Goal: Use online tool/utility: Utilize a website feature to perform a specific function

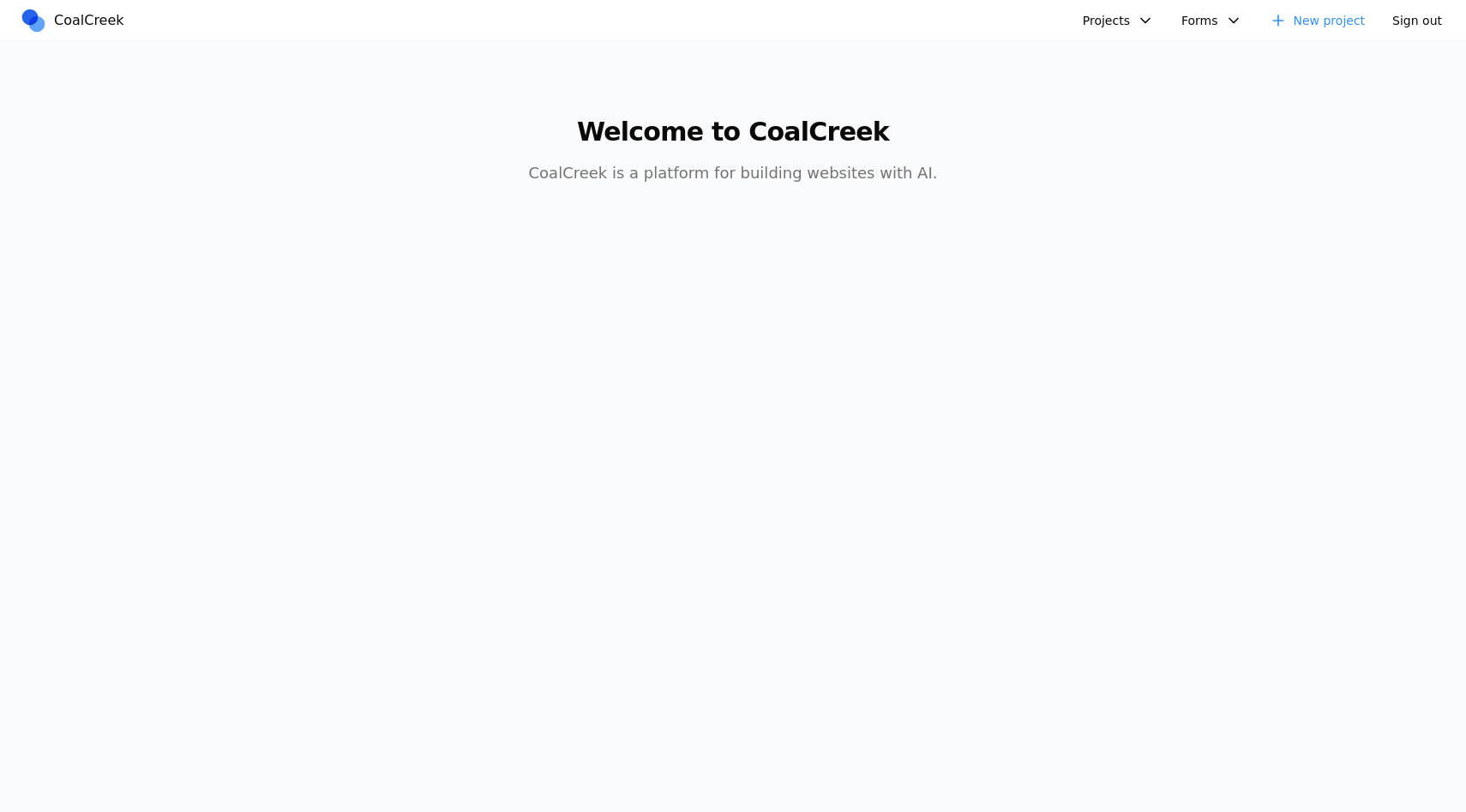
click at [1124, 27] on button "Projects" at bounding box center [1118, 21] width 92 height 26
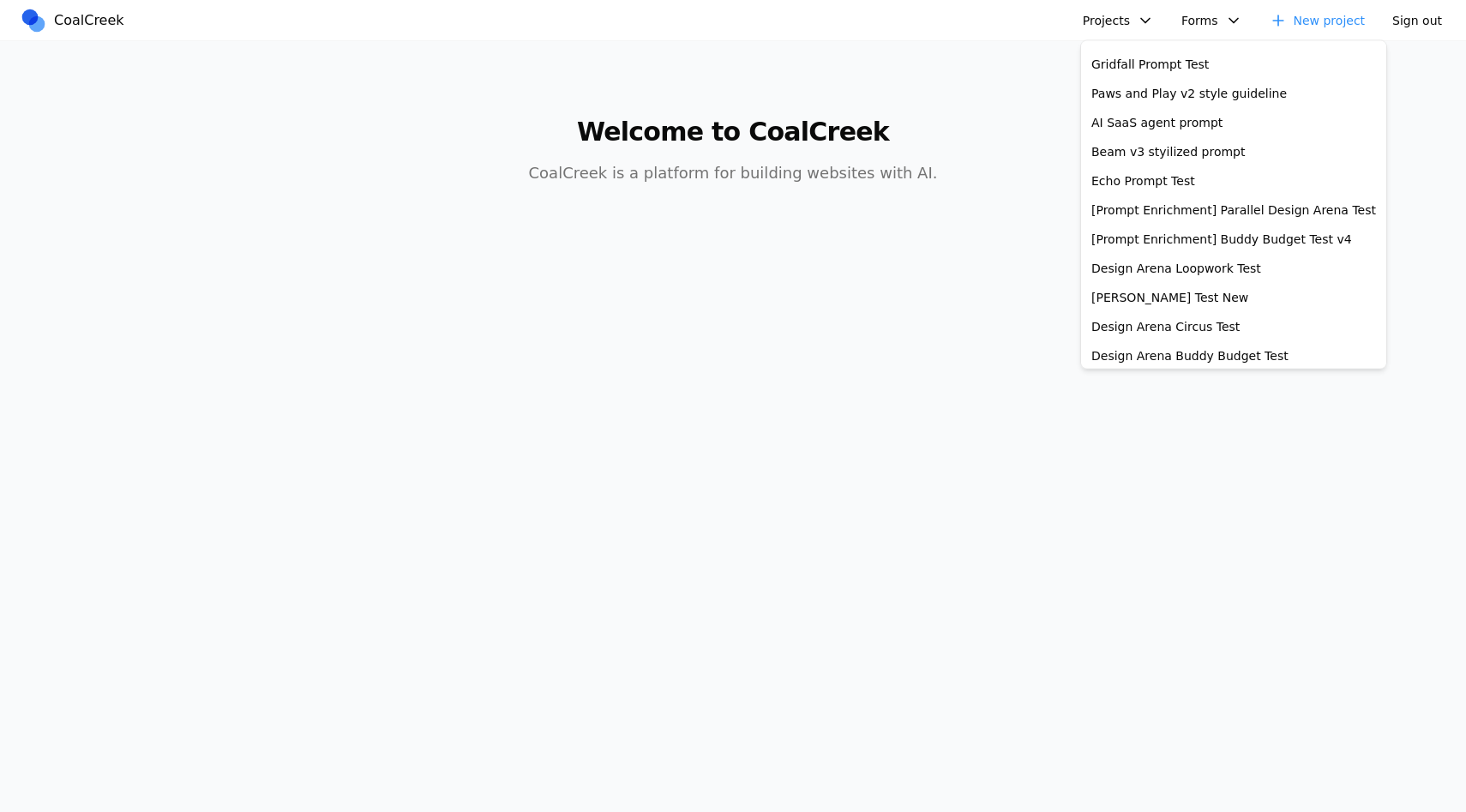
scroll to position [287, 0]
click at [1153, 288] on link "[PERSON_NAME] Test New" at bounding box center [1233, 296] width 298 height 29
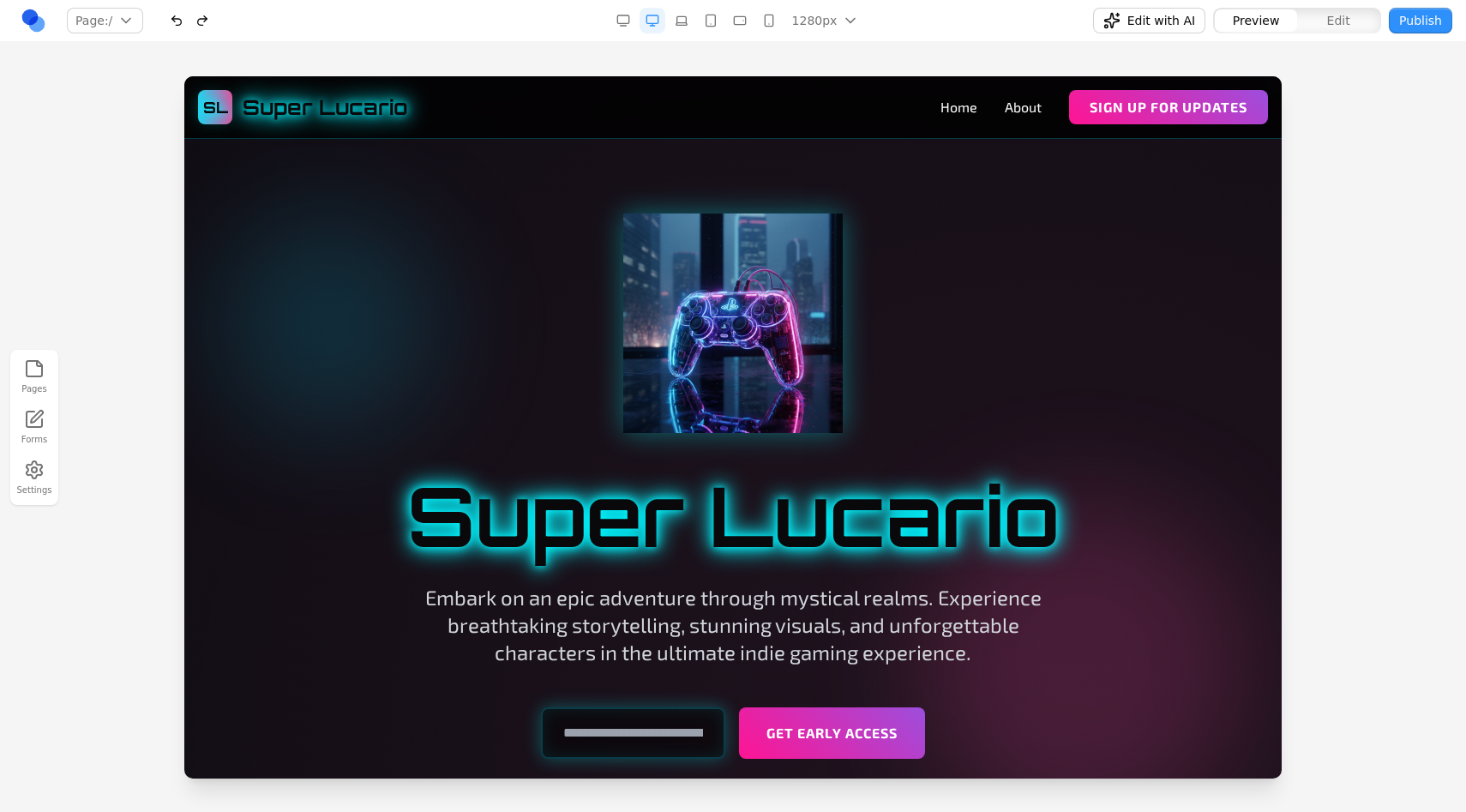
click at [1036, 35] on nav "Page: / / /about Manage pages 1280px 1536px 1280px 1024px 768px 480px 375px Edi…" at bounding box center [733, 21] width 1466 height 42
click at [1104, 14] on button "Edit with AI" at bounding box center [1149, 21] width 112 height 26
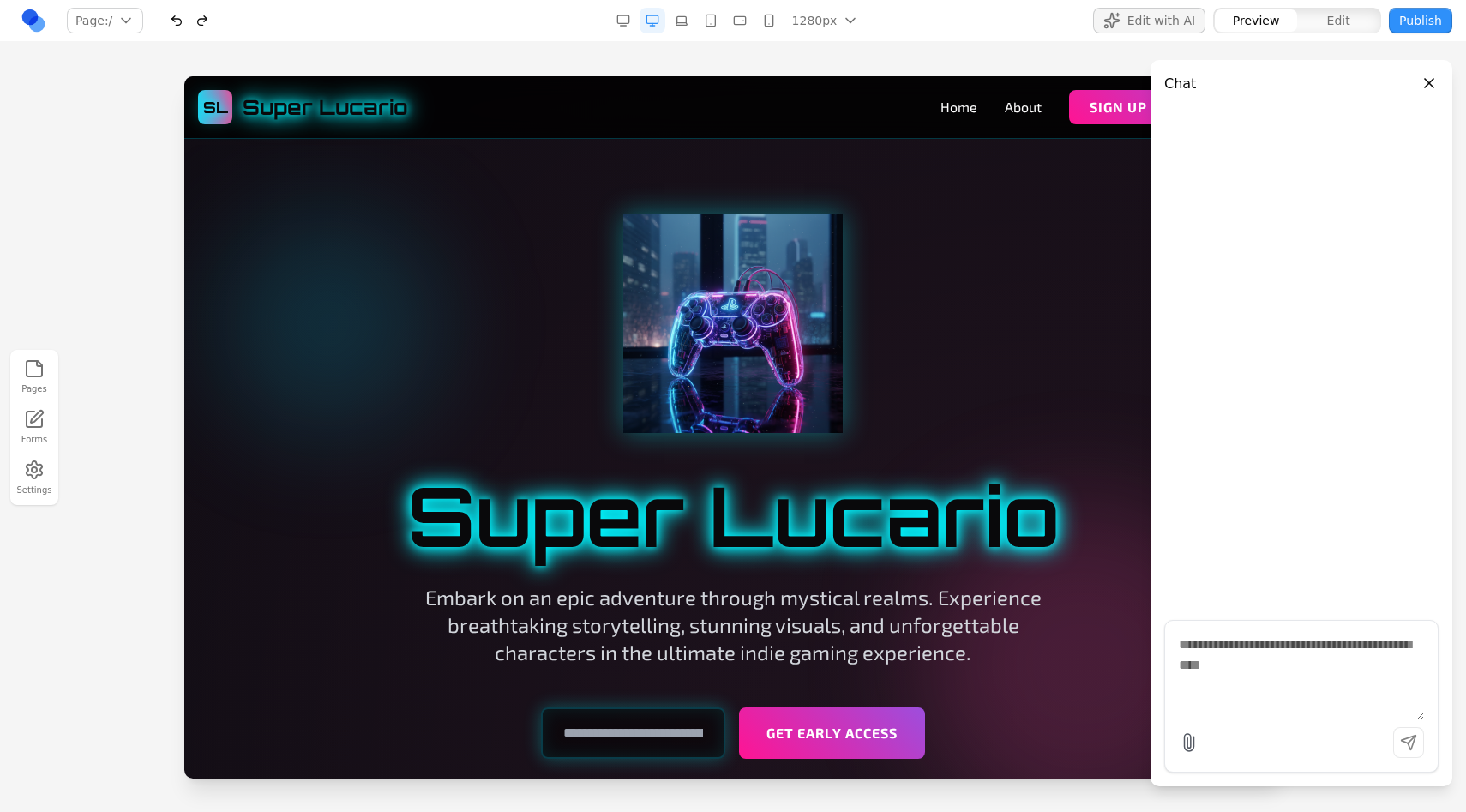
click at [1371, 666] on textarea at bounding box center [1301, 677] width 245 height 86
type textarea "**"
click at [1285, 397] on div "hi [PERSON_NAME] made all the changes." at bounding box center [1301, 359] width 274 height 494
click at [1429, 79] on button "Close panel" at bounding box center [1429, 83] width 19 height 19
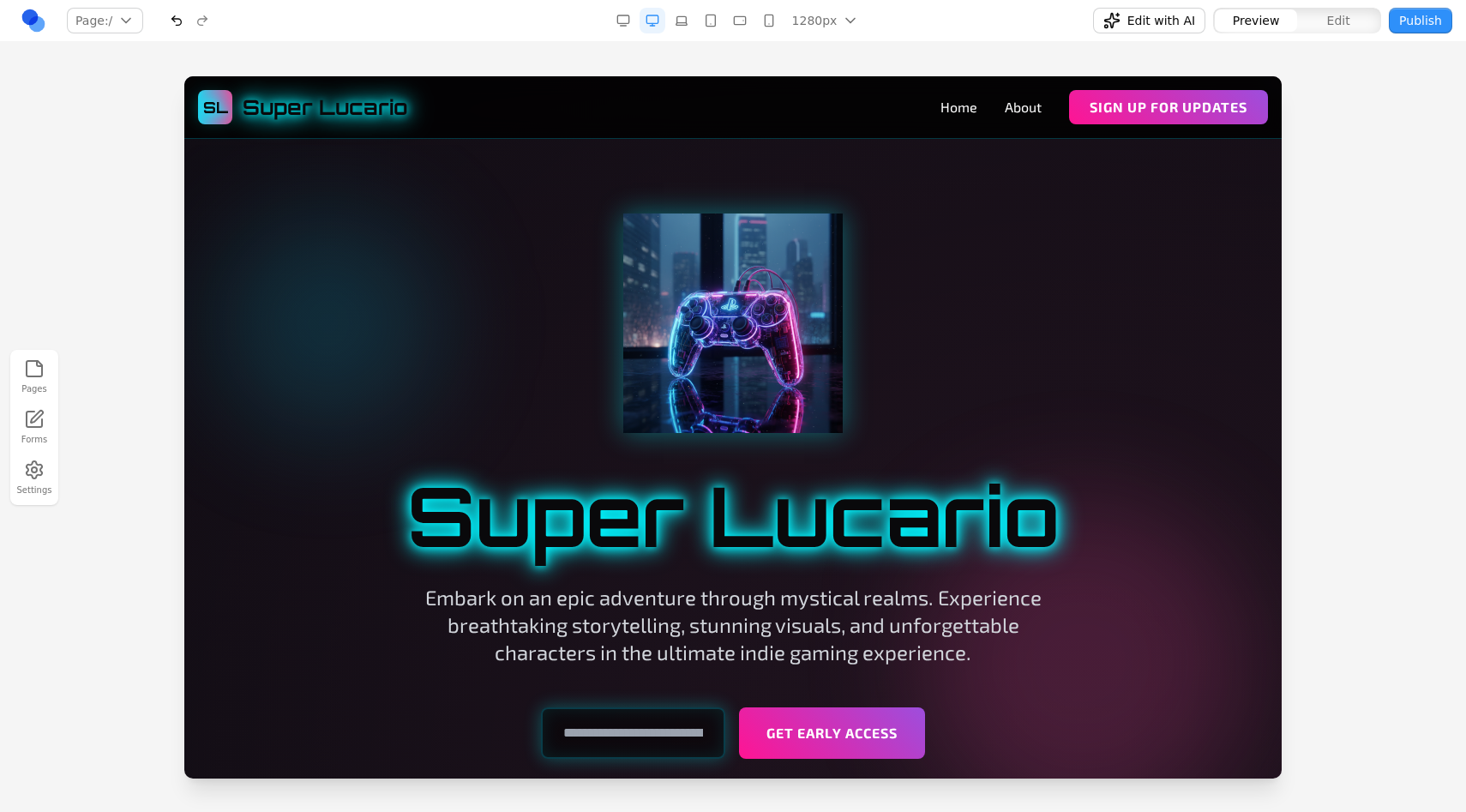
click at [1193, 22] on span "Edit with AI" at bounding box center [1161, 20] width 68 height 17
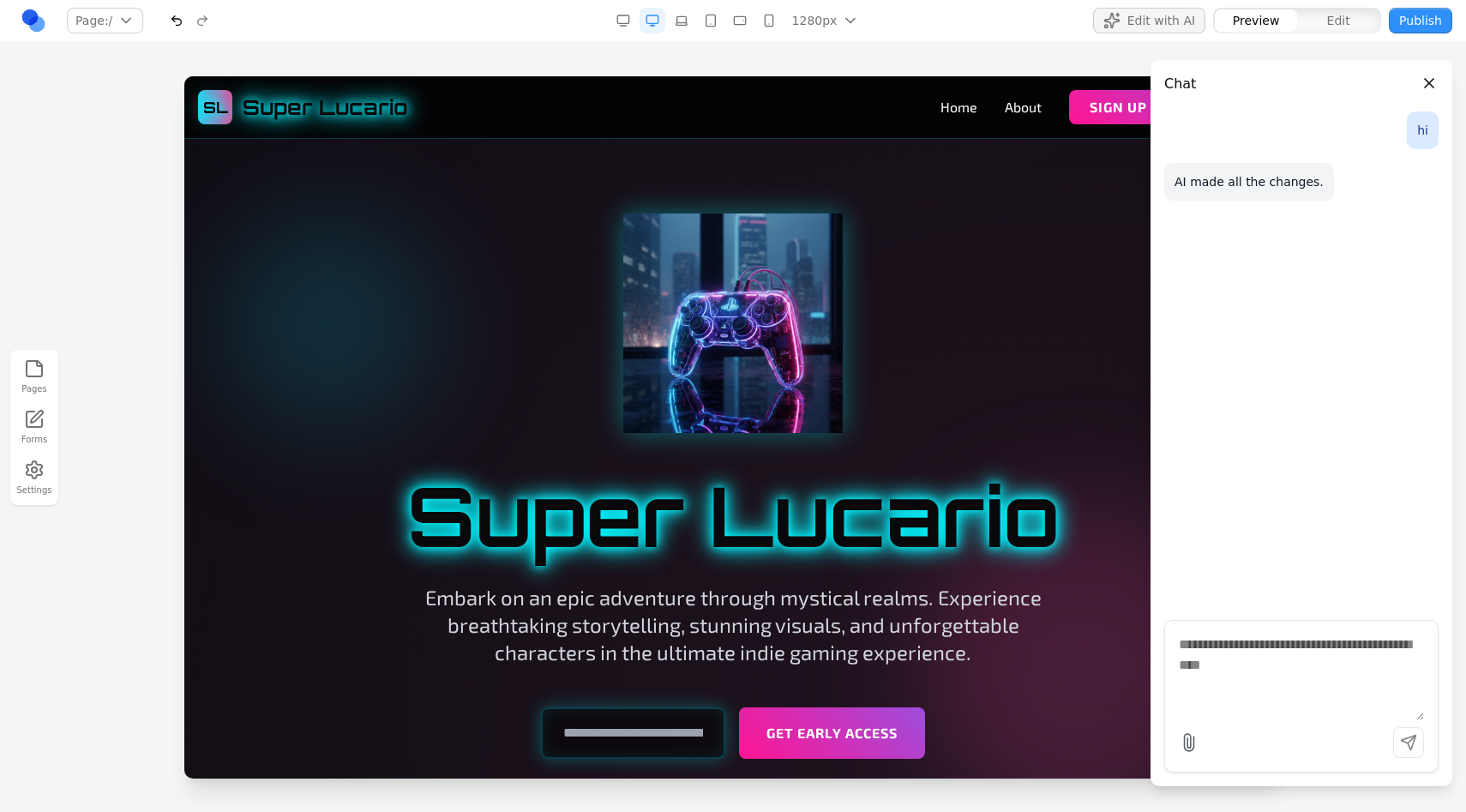
click at [1304, 664] on textarea at bounding box center [1301, 677] width 245 height 86
type textarea "*****"
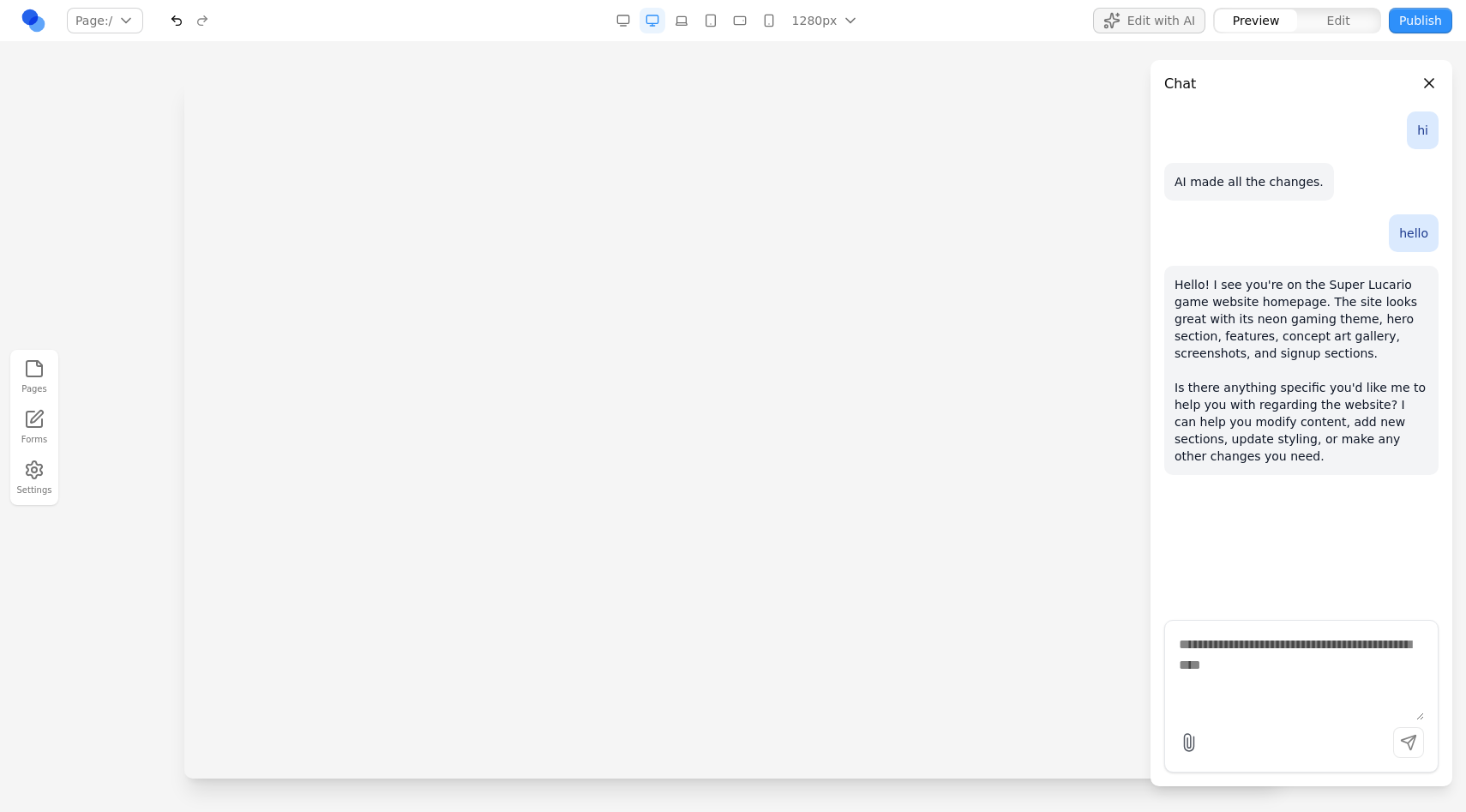
click at [1248, 46] on div "Chat hi AI made all the changes. hello Hello! I see you're on the Super Lucario…" at bounding box center [1301, 427] width 302 height 770
